Goal: Task Accomplishment & Management: Use online tool/utility

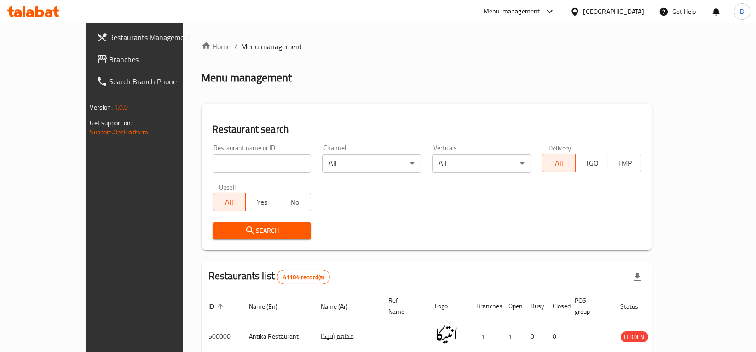
click at [230, 162] on input "search" at bounding box center [262, 163] width 99 height 18
type input "sushi time"
click at [235, 226] on span "Search" at bounding box center [262, 231] width 84 height 12
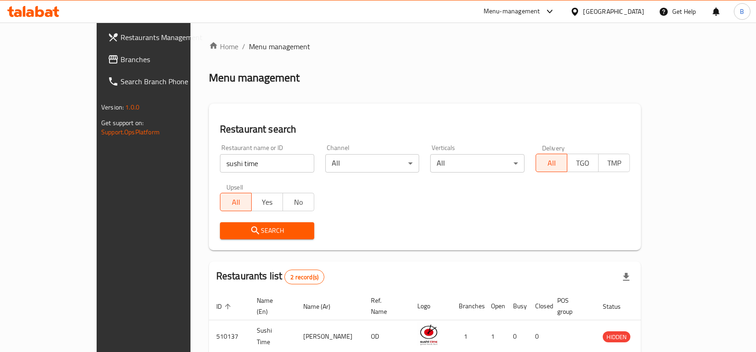
scroll to position [72, 0]
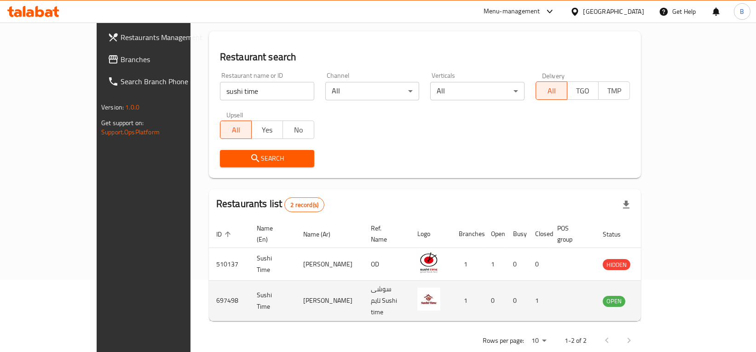
click at [662, 297] on icon "enhanced table" at bounding box center [657, 301] width 10 height 8
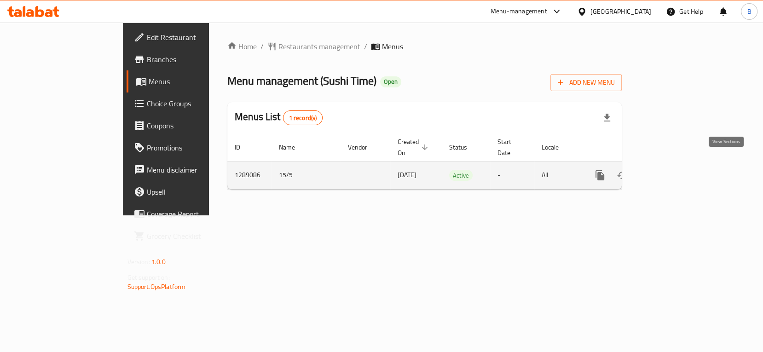
click at [672, 170] on icon "enhanced table" at bounding box center [666, 175] width 11 height 11
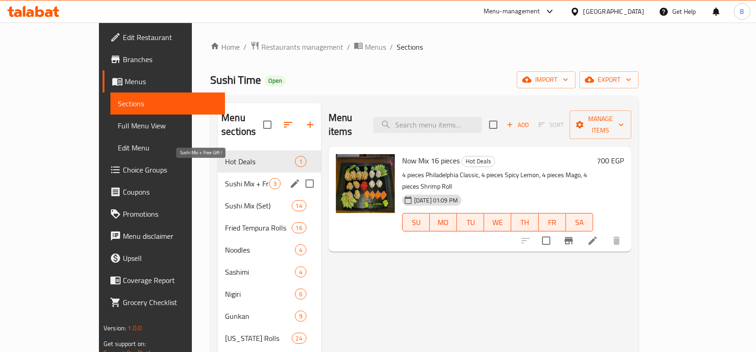
click at [225, 178] on span "Sushi Mix + Free Gift !" at bounding box center [247, 183] width 44 height 11
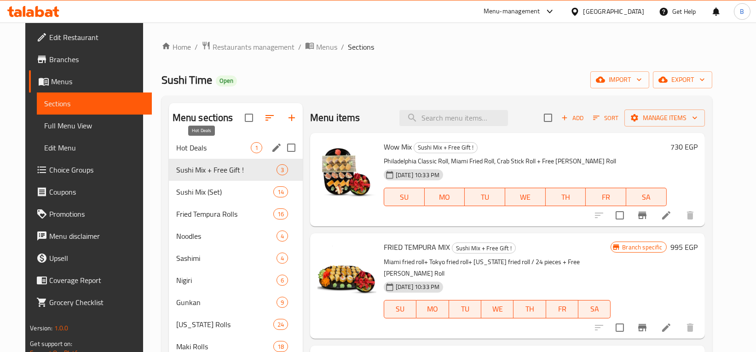
click at [221, 148] on span "Hot Deals" at bounding box center [213, 147] width 75 height 11
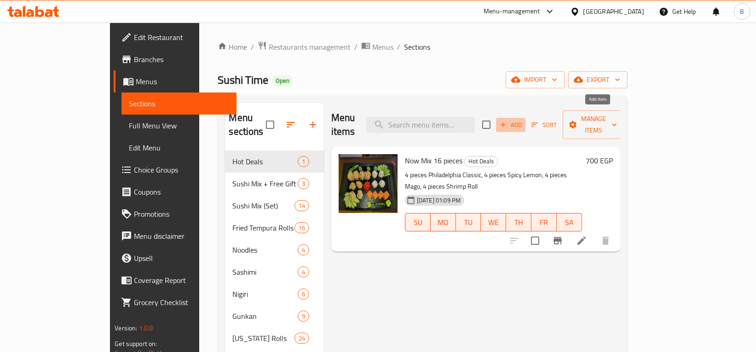
click at [523, 120] on span "Add" at bounding box center [510, 125] width 25 height 11
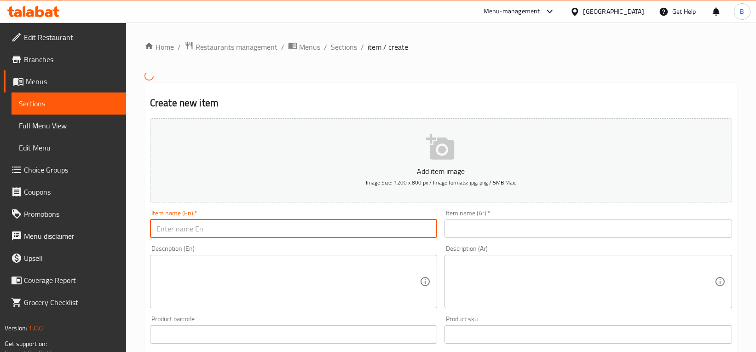
click at [252, 222] on input "text" at bounding box center [294, 228] width 288 height 18
type input "Sushi Deal"
click at [554, 231] on input "text" at bounding box center [589, 228] width 288 height 18
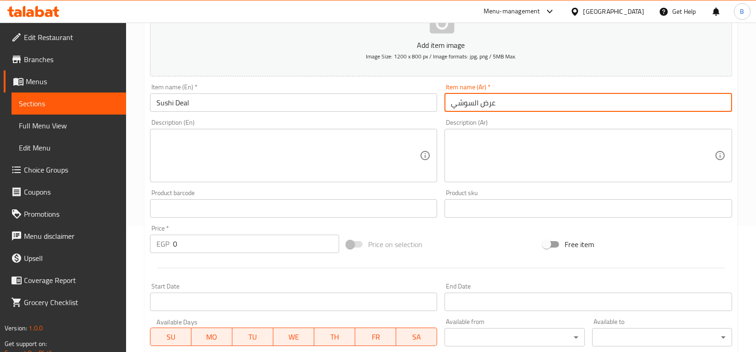
scroll to position [127, 0]
type input "عرض السوشي"
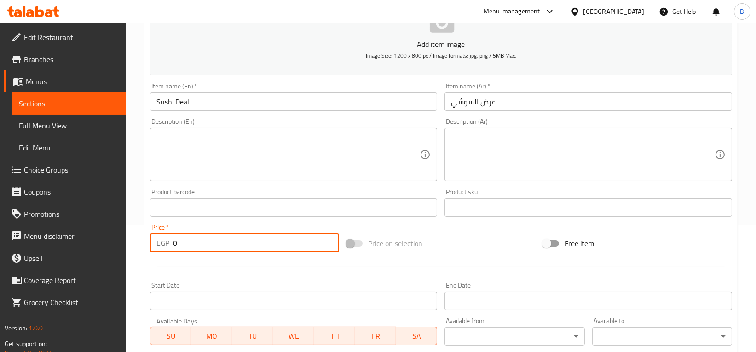
click at [274, 245] on input "0" at bounding box center [256, 243] width 166 height 18
click at [212, 240] on input "0" at bounding box center [256, 243] width 166 height 18
click at [189, 245] on input "01600" at bounding box center [256, 243] width 166 height 18
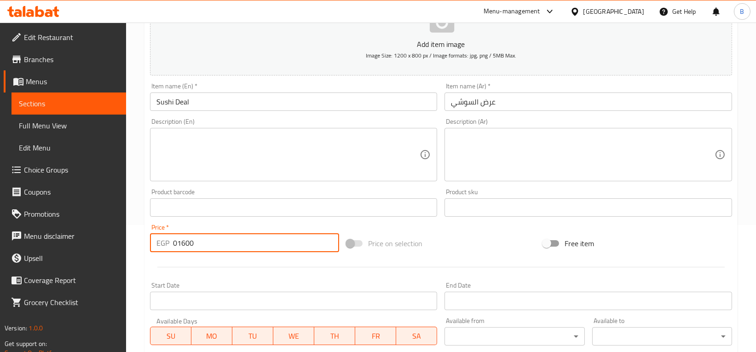
click at [189, 245] on input "01600" at bounding box center [256, 243] width 166 height 18
type input "1600"
click at [262, 281] on div "Start Date Start Date" at bounding box center [293, 295] width 295 height 35
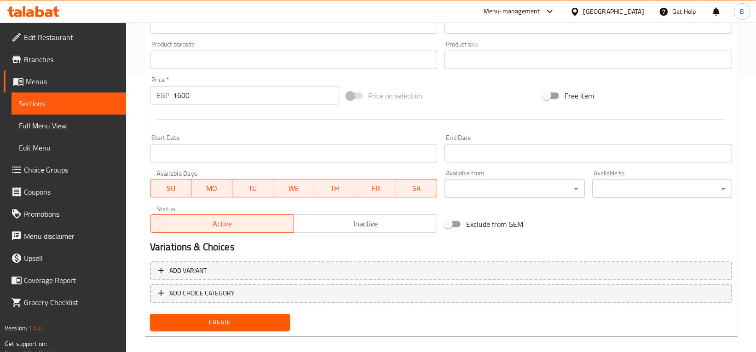
scroll to position [279, 0]
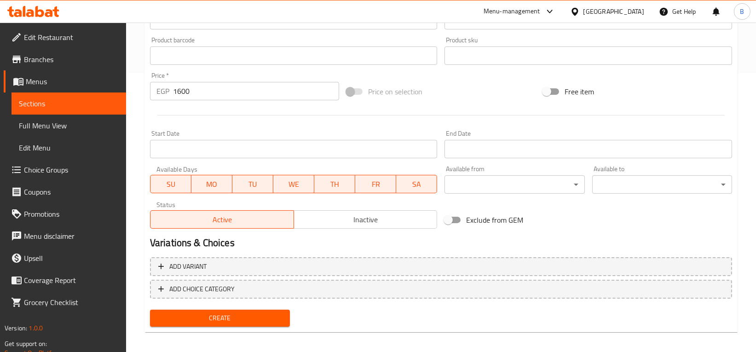
click at [476, 144] on input "Start Date" at bounding box center [589, 149] width 288 height 18
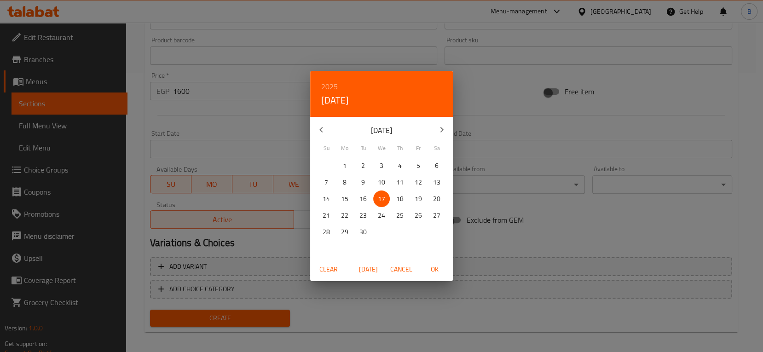
click at [517, 93] on div "2025 Wed, Sep [DATE] Mo Tu We Th Fr Sa 31 1 2 3 4 5 6 7 8 9 10 11 12 13 14 15 1…" at bounding box center [381, 176] width 763 height 352
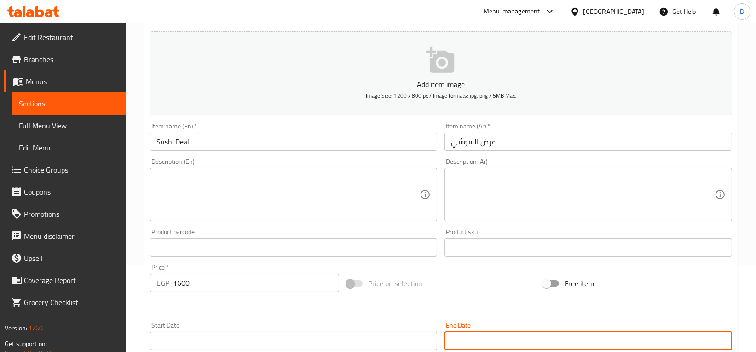
scroll to position [284, 0]
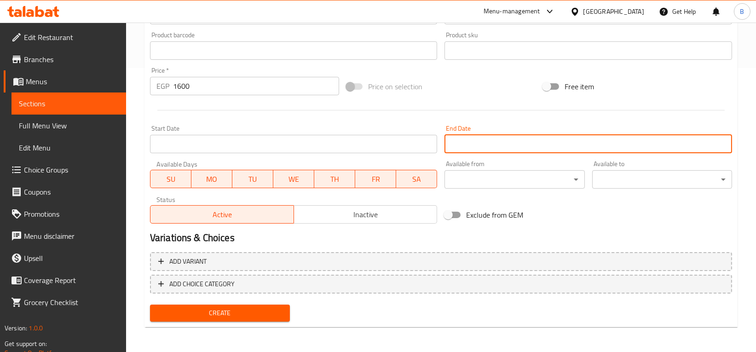
click at [249, 313] on span "Create" at bounding box center [219, 313] width 125 height 12
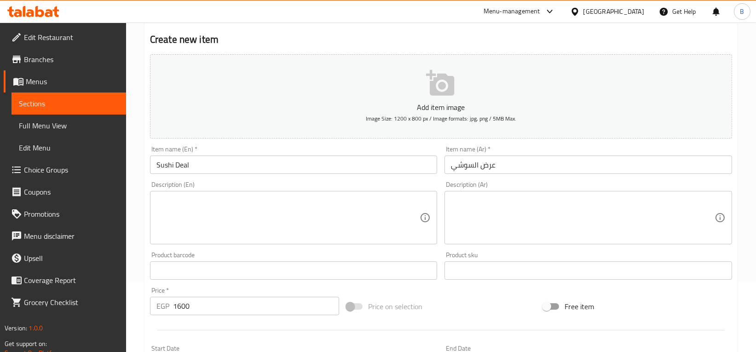
scroll to position [297, 0]
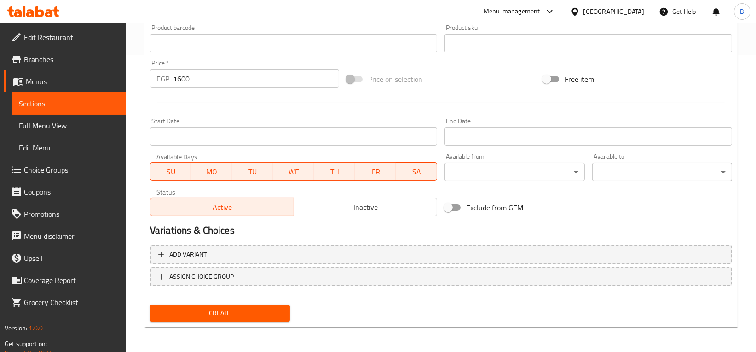
click at [239, 310] on span "Create" at bounding box center [219, 313] width 125 height 12
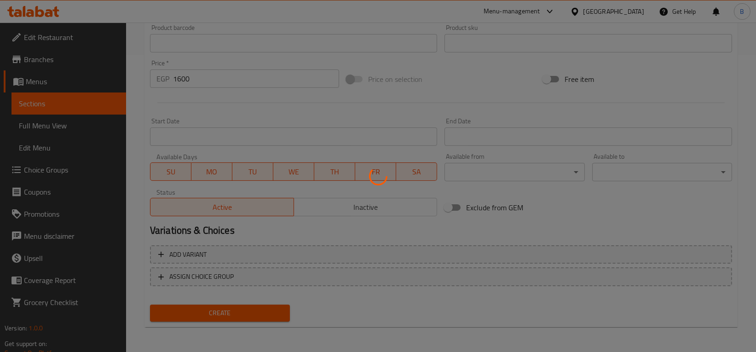
type input "0"
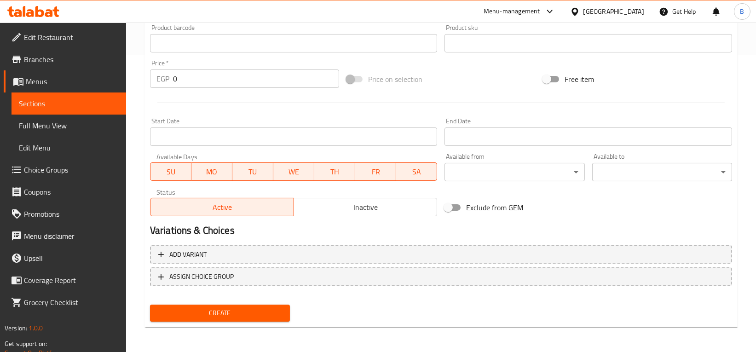
click at [76, 98] on span "Sections" at bounding box center [69, 103] width 100 height 11
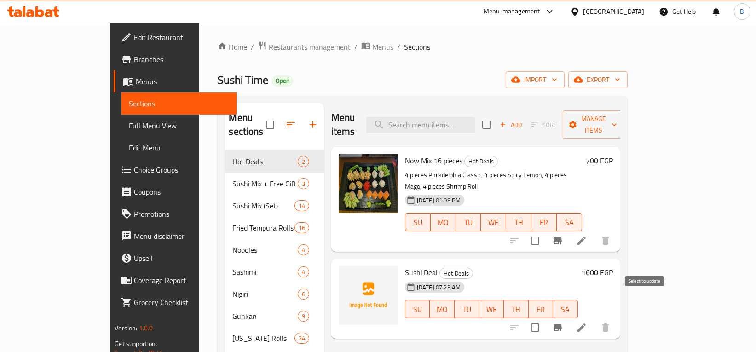
click at [545, 318] on input "checkbox" at bounding box center [535, 327] width 19 height 19
click at [617, 120] on span "Manage items" at bounding box center [593, 124] width 47 height 23
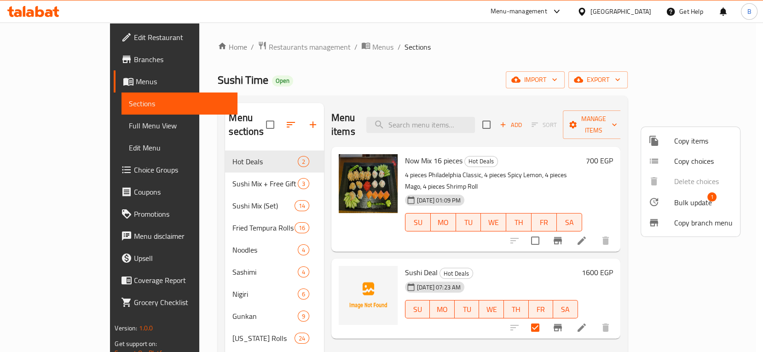
click at [687, 201] on span "Bulk update" at bounding box center [693, 202] width 38 height 11
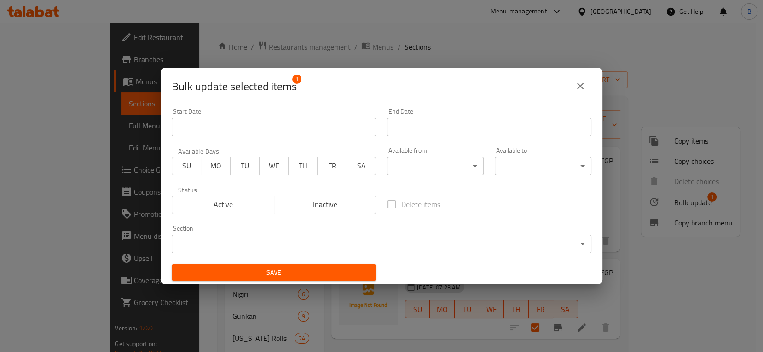
click at [335, 198] on span "Inactive" at bounding box center [325, 204] width 95 height 13
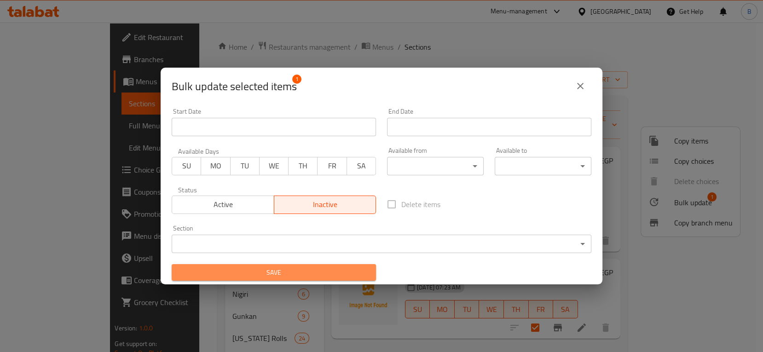
click at [277, 274] on span "Save" at bounding box center [274, 273] width 190 height 12
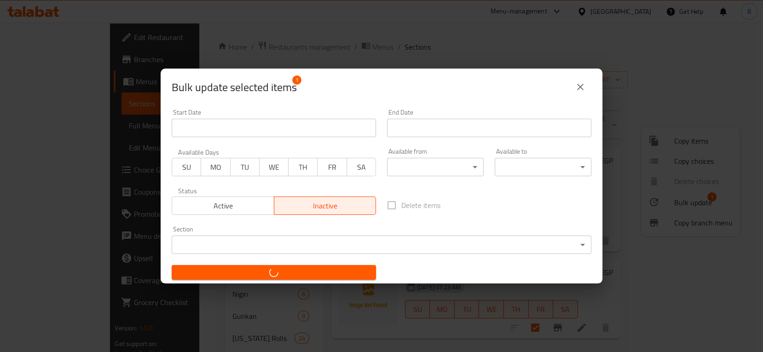
checkbox input "false"
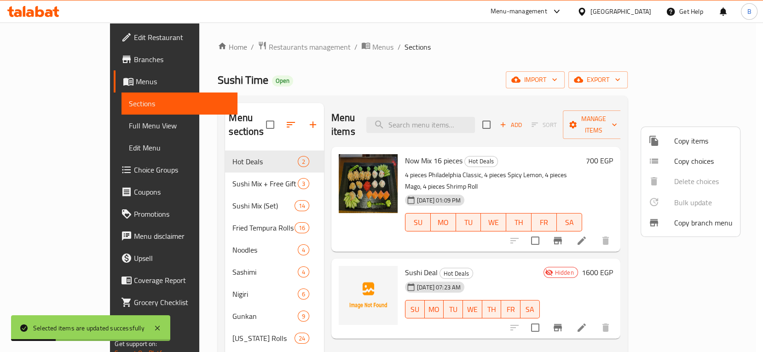
click at [538, 250] on div at bounding box center [381, 176] width 763 height 352
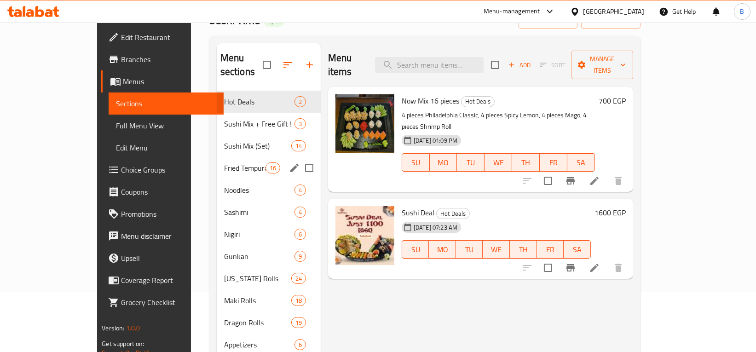
scroll to position [60, 0]
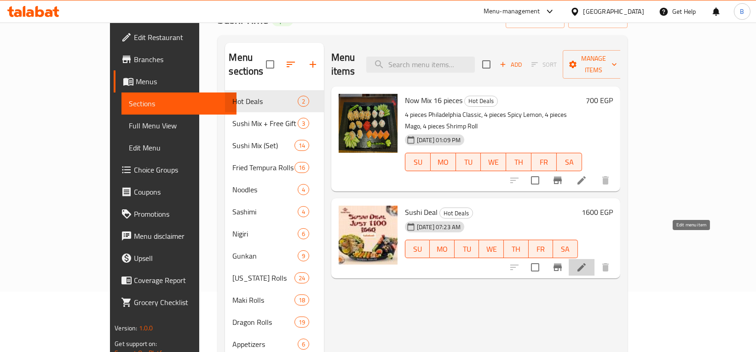
click at [587, 262] on icon at bounding box center [581, 267] width 11 height 11
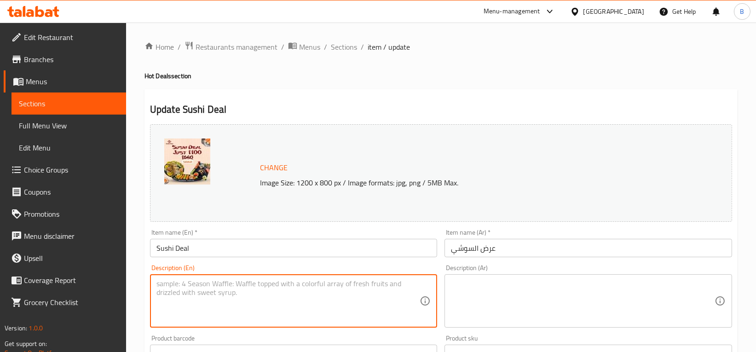
click at [265, 285] on textarea at bounding box center [288, 301] width 264 height 44
click at [74, 100] on span "Sections" at bounding box center [69, 103] width 100 height 11
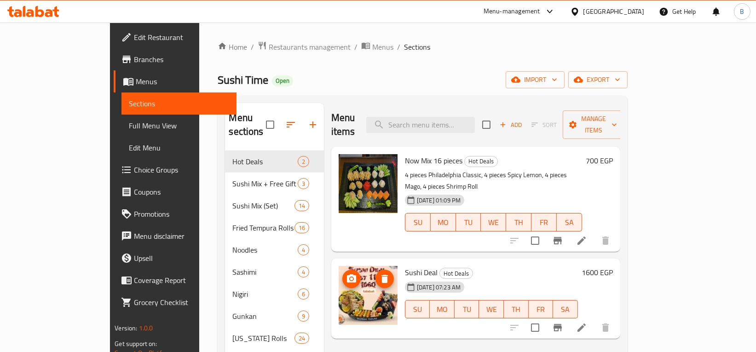
click at [352, 278] on img at bounding box center [368, 295] width 59 height 59
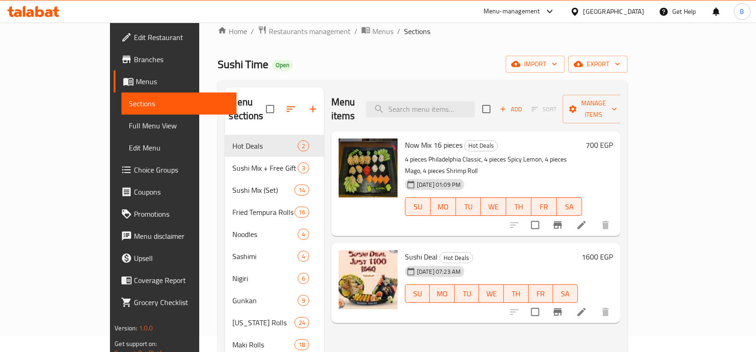
scroll to position [12, 0]
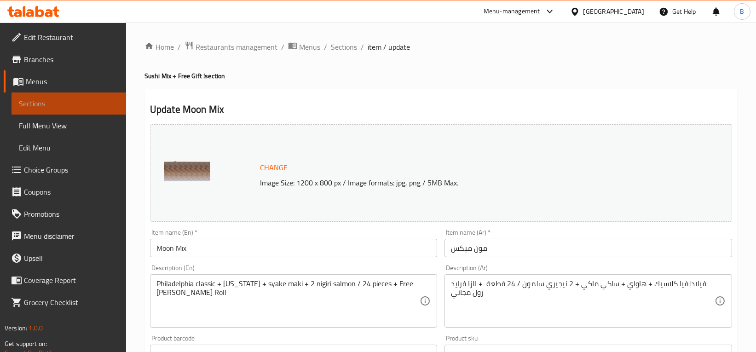
click at [75, 109] on link "Sections" at bounding box center [69, 103] width 115 height 22
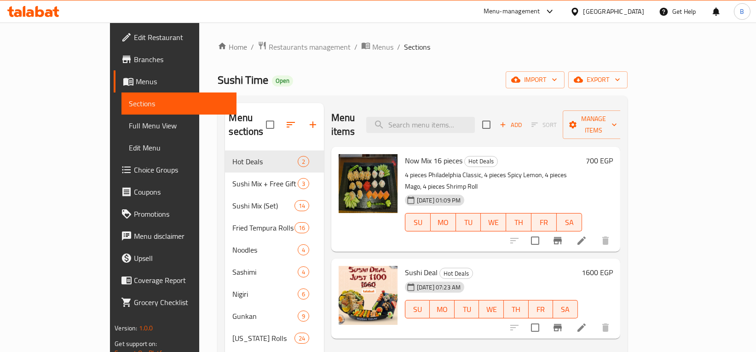
click at [563, 3] on div "Menu-management" at bounding box center [519, 11] width 87 height 22
click at [552, 10] on icon at bounding box center [550, 12] width 6 height 4
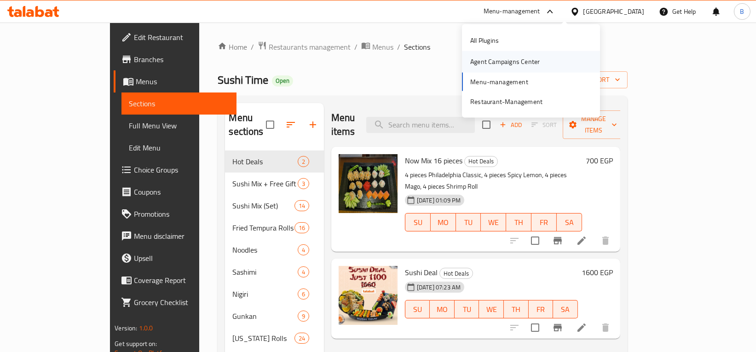
click at [530, 63] on div "Agent Campaigns Center" at bounding box center [504, 62] width 69 height 10
